Goal: Task Accomplishment & Management: Manage account settings

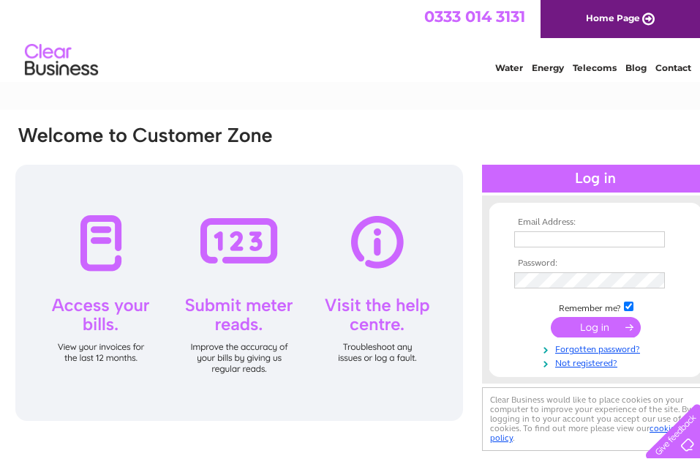
type input "info@caffi-isa.co.uk"
click at [588, 326] on input "submit" at bounding box center [596, 327] width 90 height 20
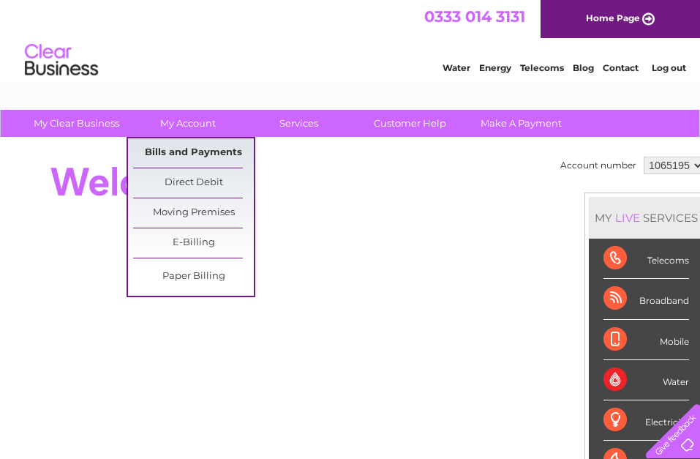
click at [173, 152] on link "Bills and Payments" at bounding box center [193, 152] width 121 height 29
